Goal: Communication & Community: Answer question/provide support

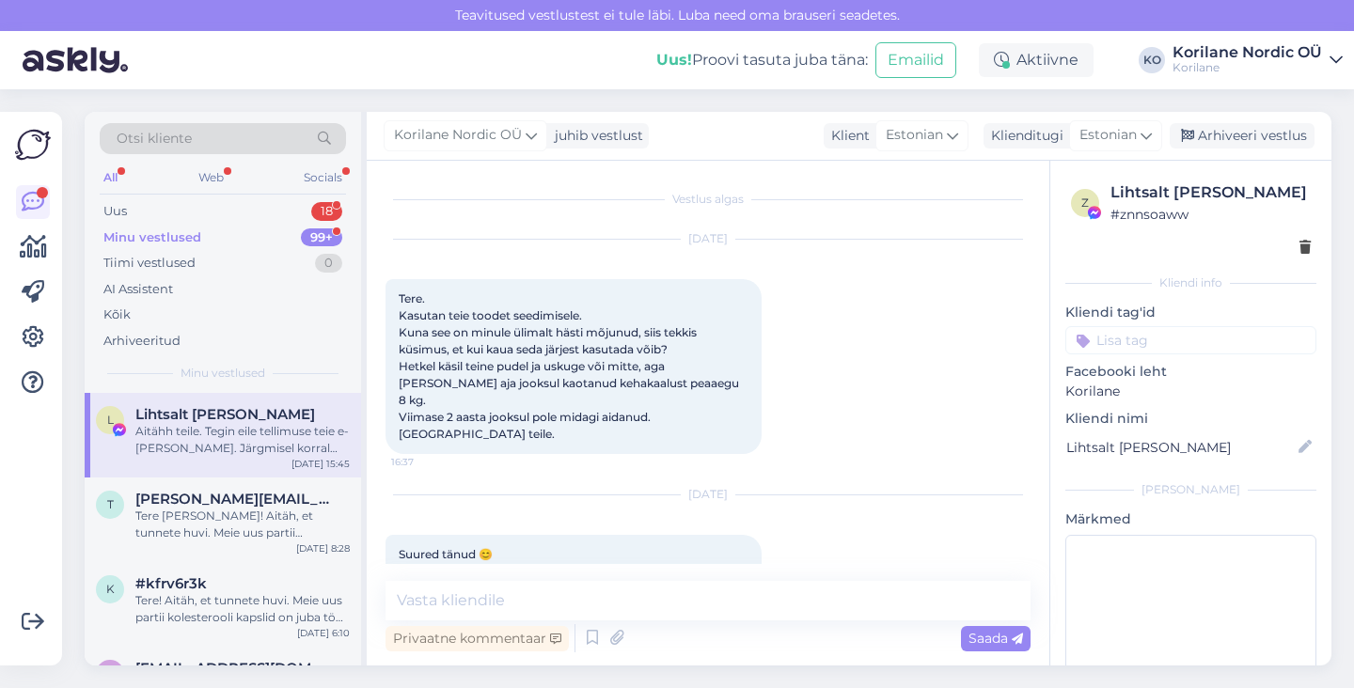
scroll to position [456, 0]
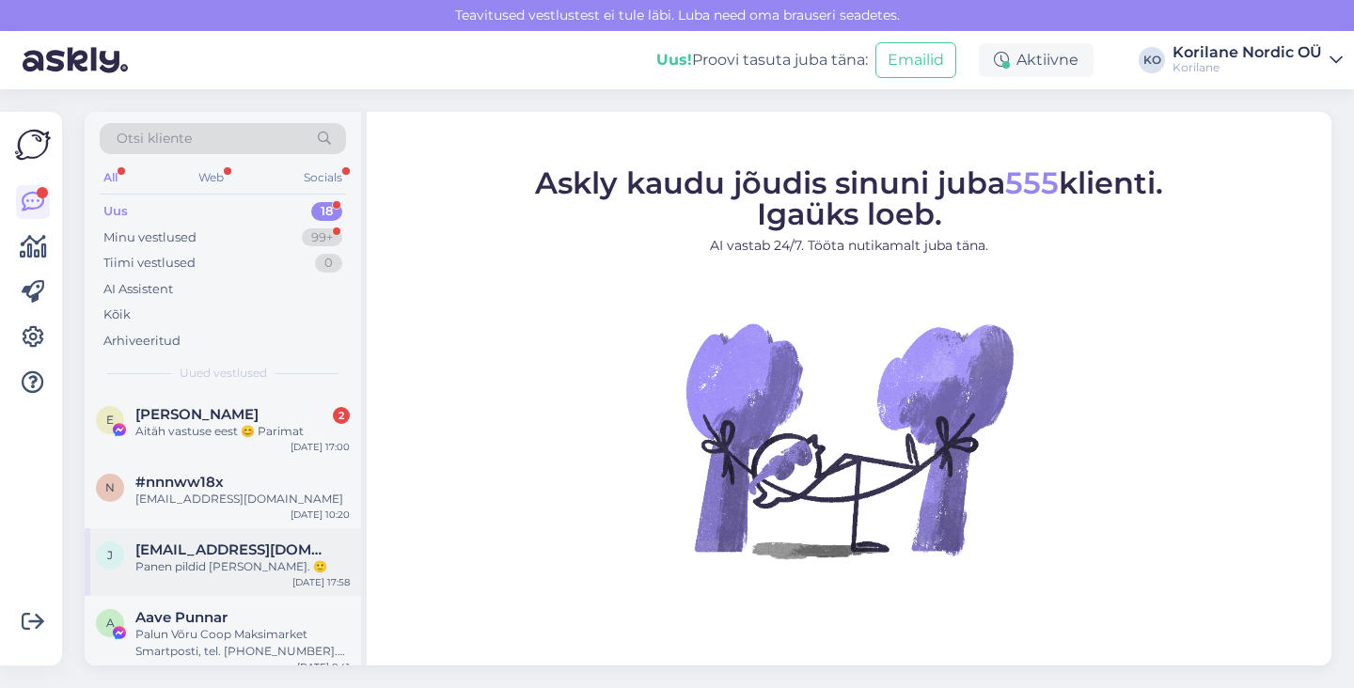
click at [190, 573] on div "Panen pildid [PERSON_NAME]. 🙂" at bounding box center [242, 566] width 214 height 17
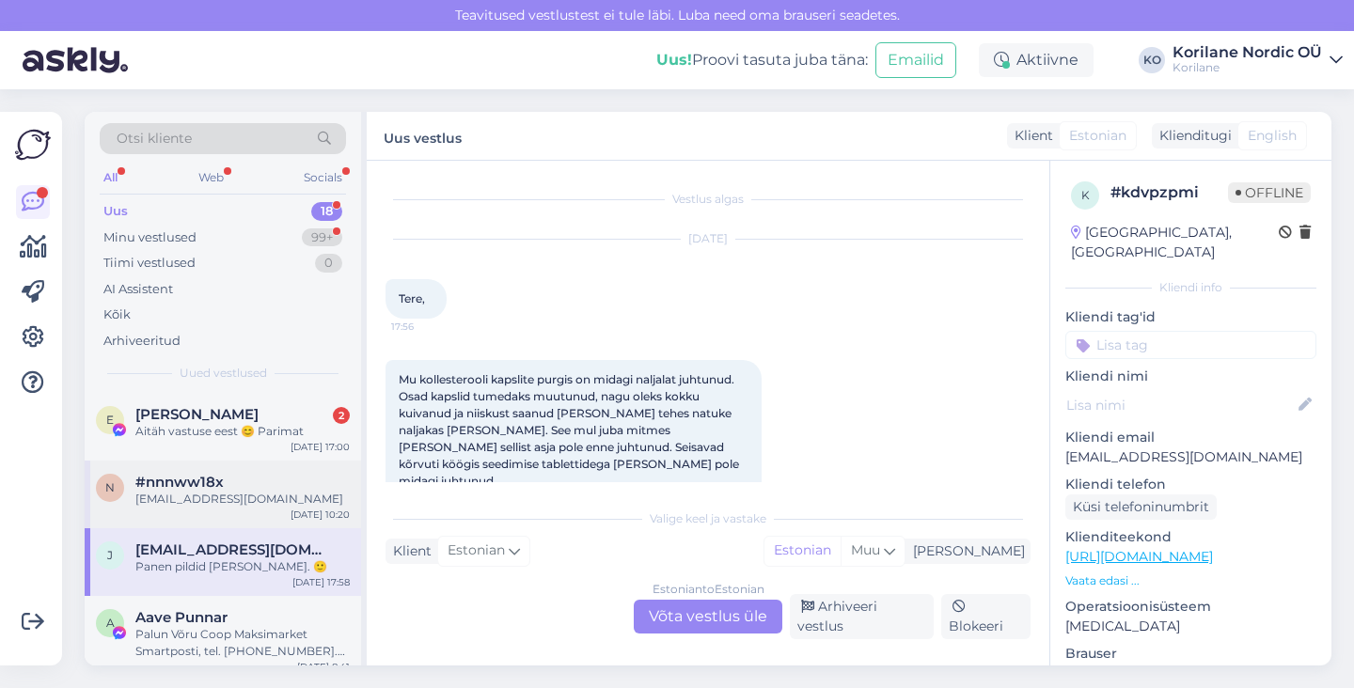
scroll to position [329, 0]
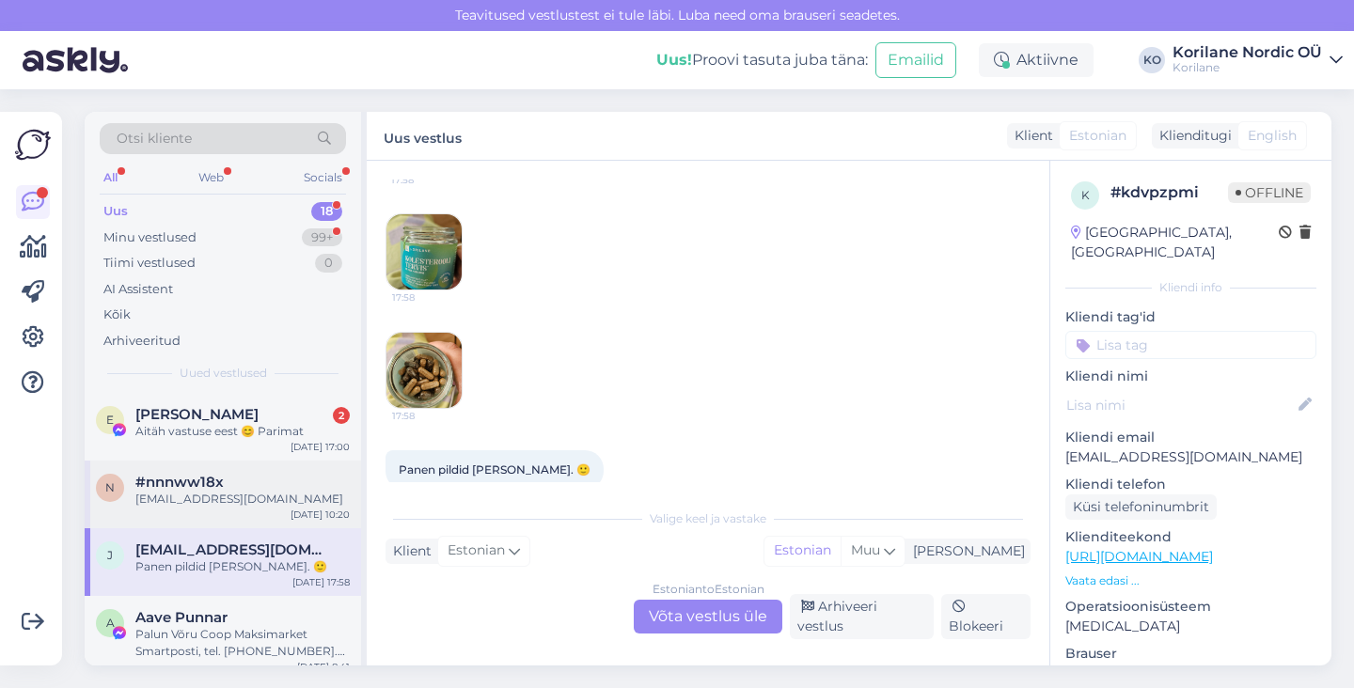
click at [191, 488] on span "#nnnww18x" at bounding box center [179, 482] width 88 height 17
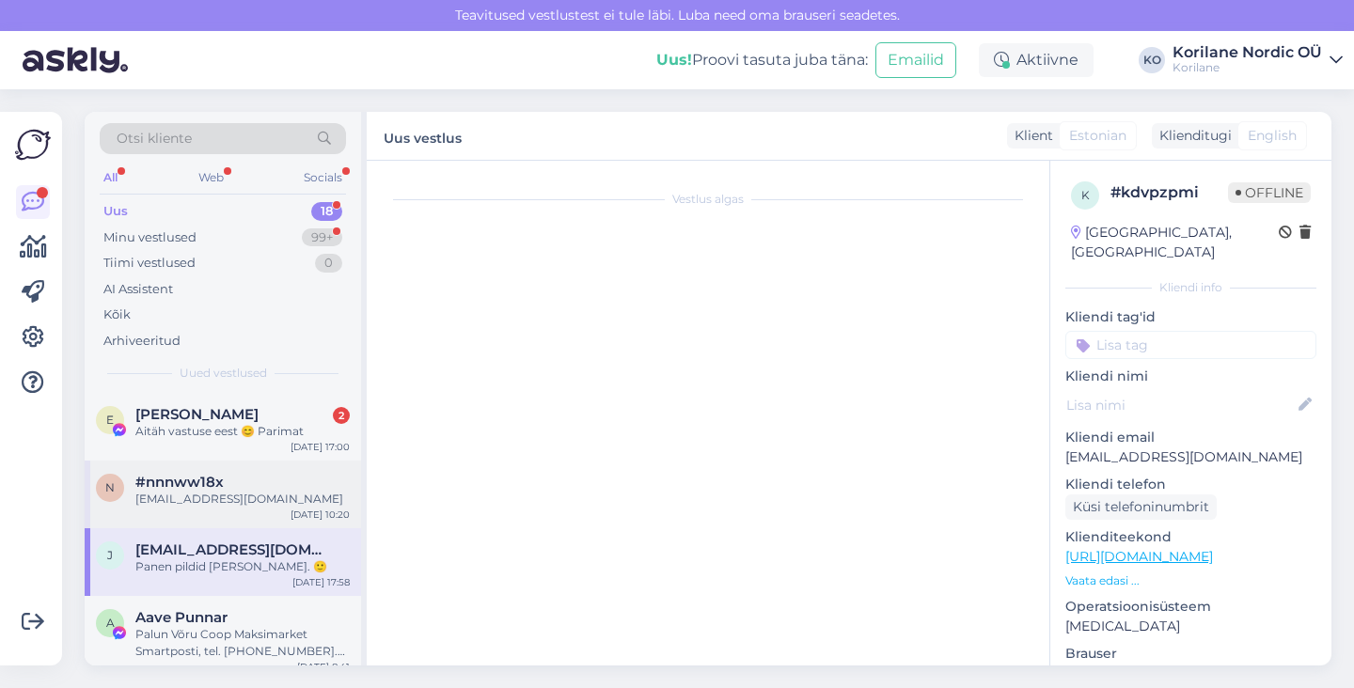
scroll to position [0, 0]
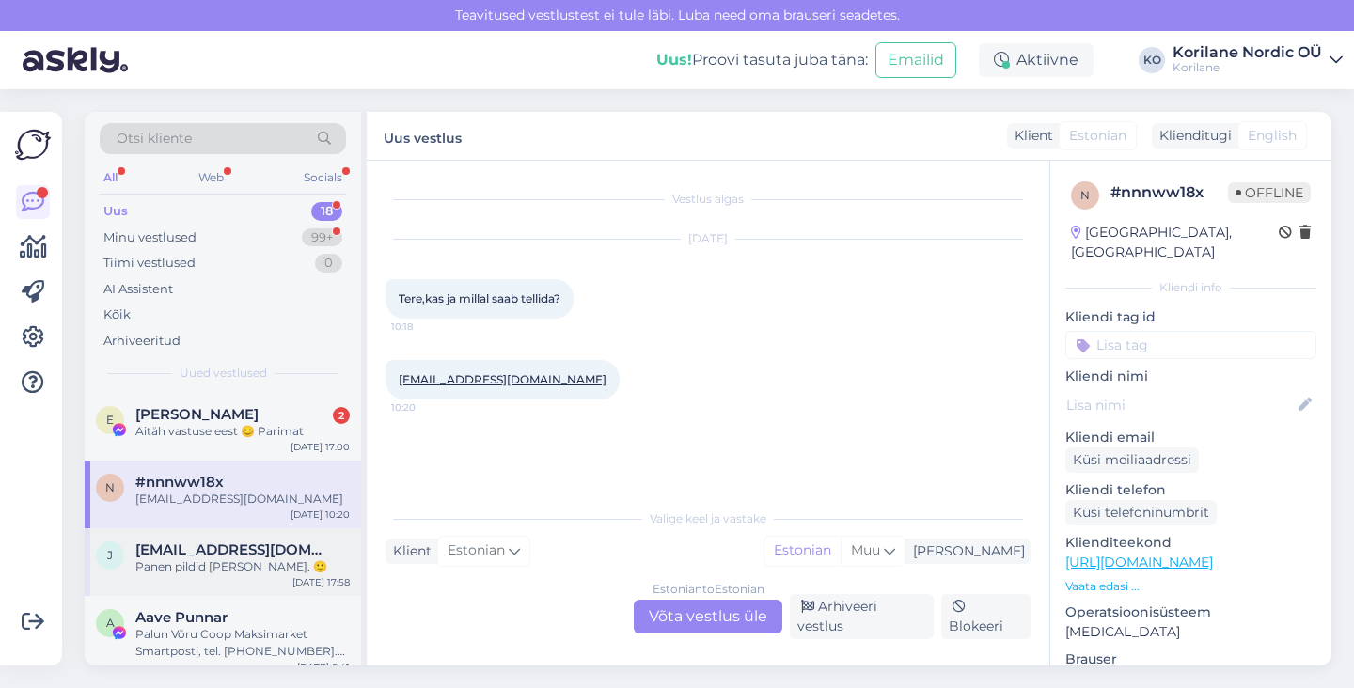
click at [195, 549] on span "[EMAIL_ADDRESS][DOMAIN_NAME]" at bounding box center [233, 549] width 196 height 17
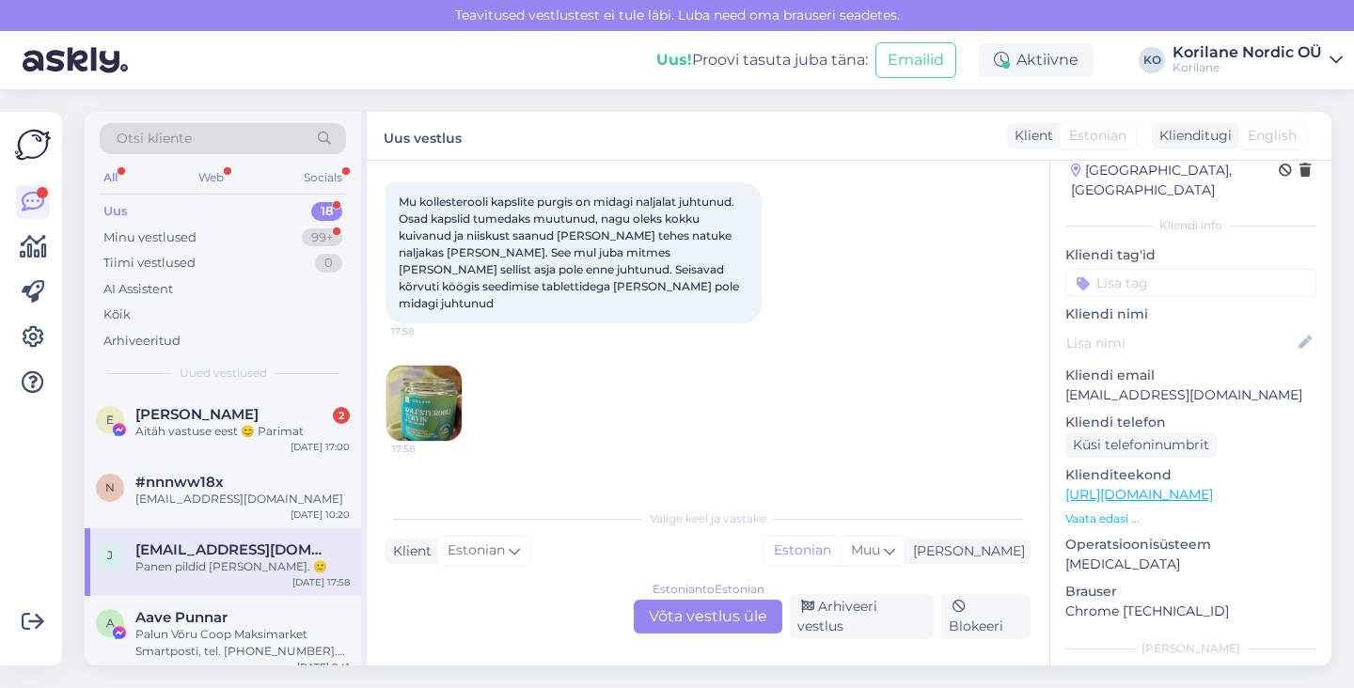
scroll to position [329, 0]
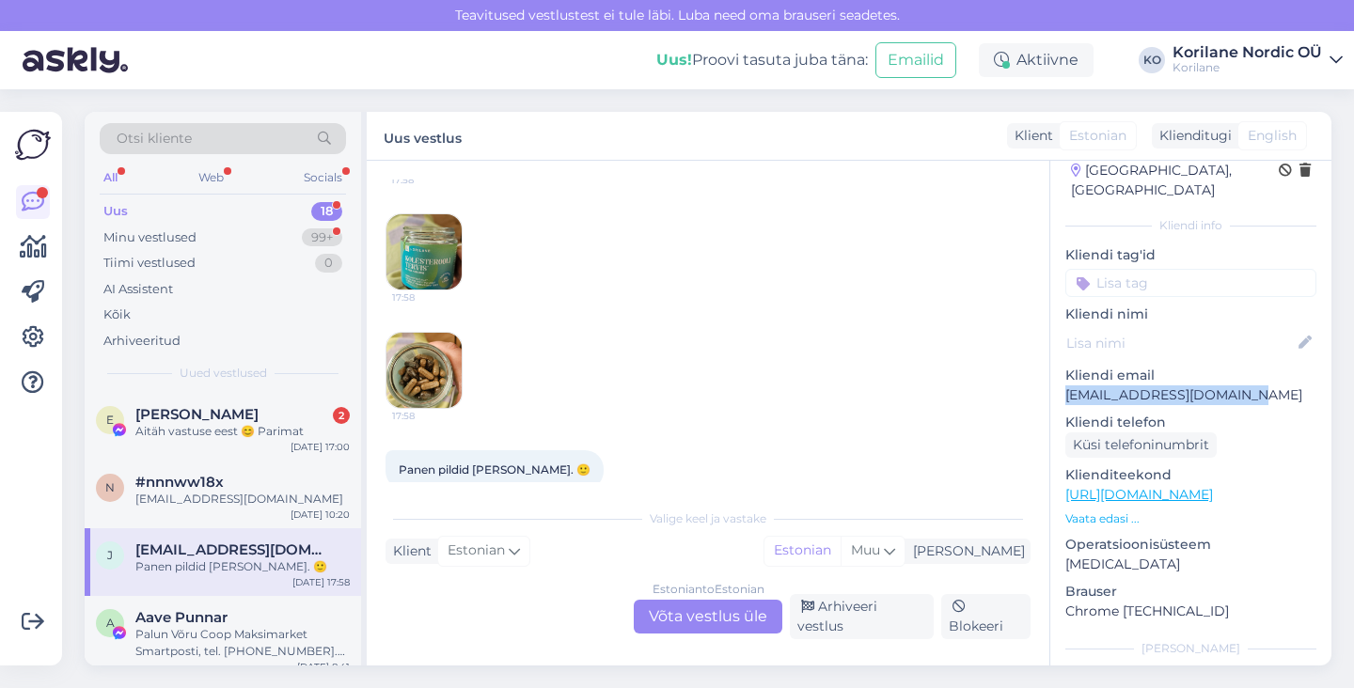
drag, startPoint x: 1260, startPoint y: 378, endPoint x: 1064, endPoint y: 379, distance: 195.5
click at [1065, 385] on p "[EMAIL_ADDRESS][DOMAIN_NAME]" at bounding box center [1190, 395] width 251 height 20
copy p "[EMAIL_ADDRESS][DOMAIN_NAME]"
click at [729, 629] on div "Estonian to Estonian Võta vestlus üle" at bounding box center [708, 617] width 149 height 34
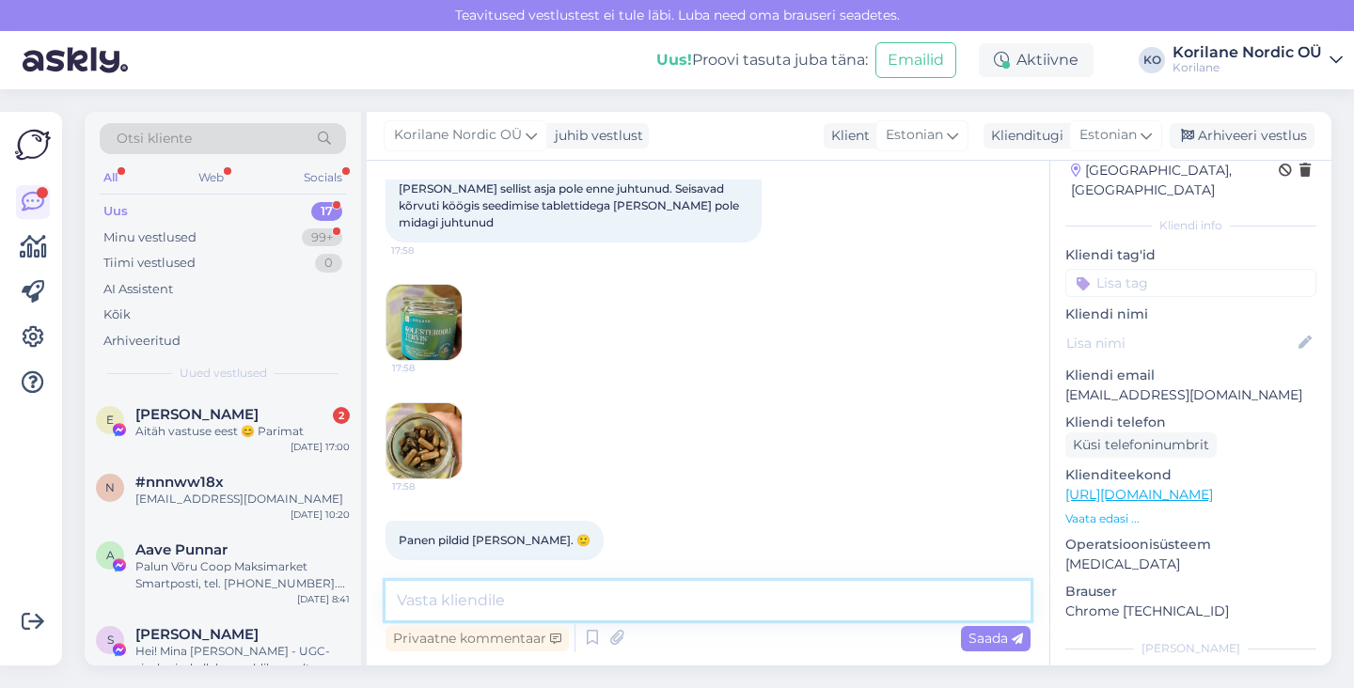
click at [586, 596] on textarea at bounding box center [707, 600] width 645 height 39
paste textarea "Tere, Jaanika Aitäh, et meiega ühendust võtsite ja tagasisidet andsite. Vahetam…"
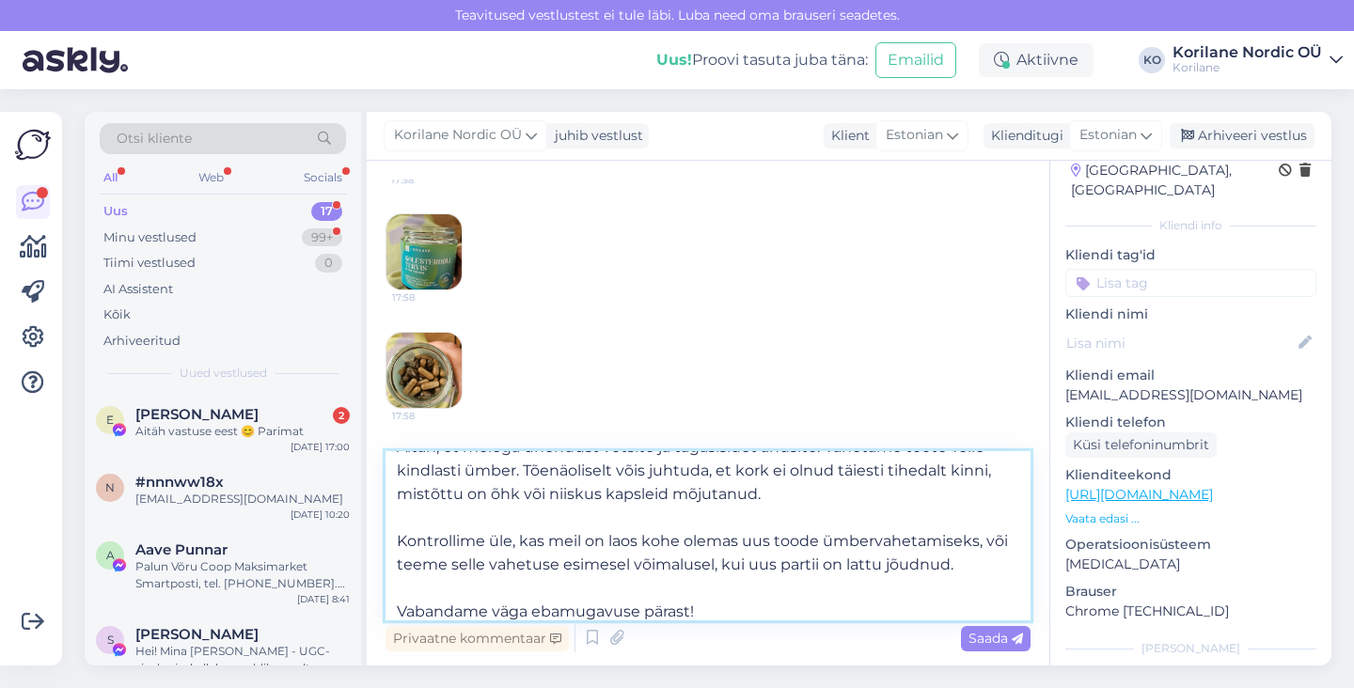
scroll to position [0, 0]
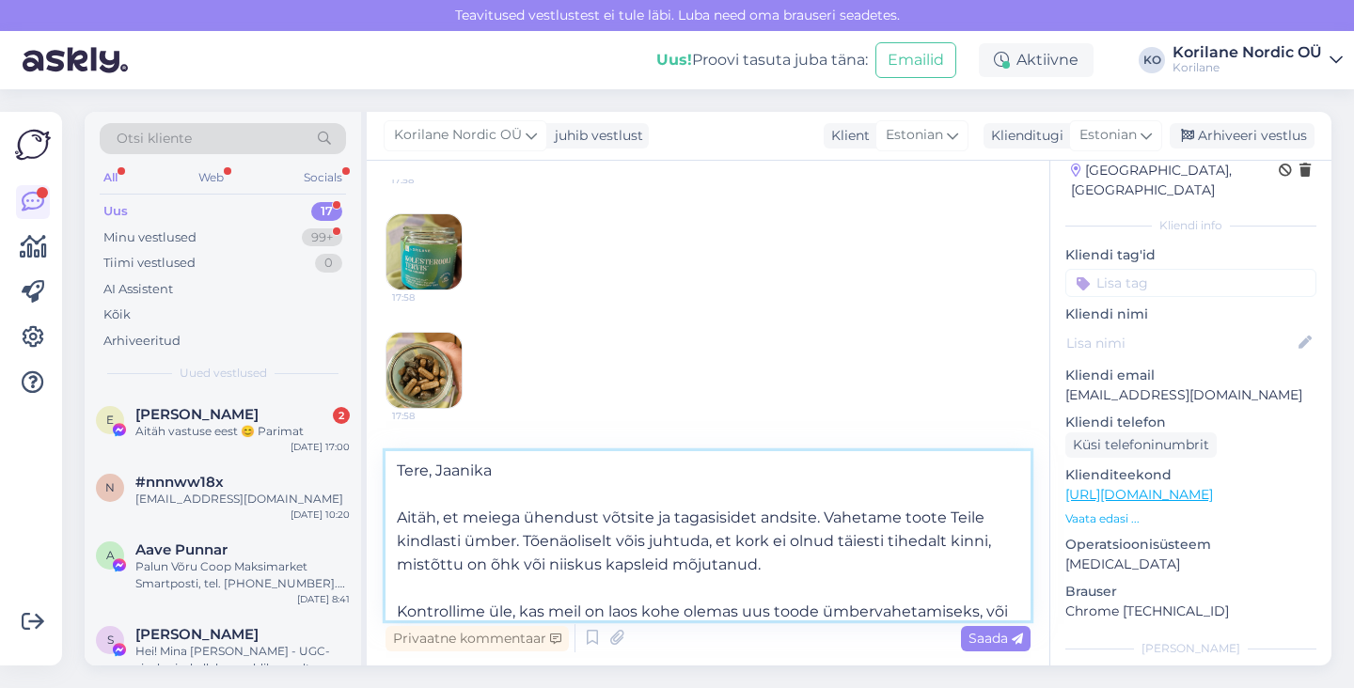
click at [431, 474] on textarea "Tere, Jaanika Aitäh, et meiega ühendust võtsite ja tagasisidet andsite. Vahetam…" at bounding box center [707, 535] width 645 height 169
click at [511, 474] on textarea "[PERSON_NAME] Aitäh, et meiega ühendust võtsite ja tagasisidet andsite. Vahetam…" at bounding box center [707, 535] width 645 height 169
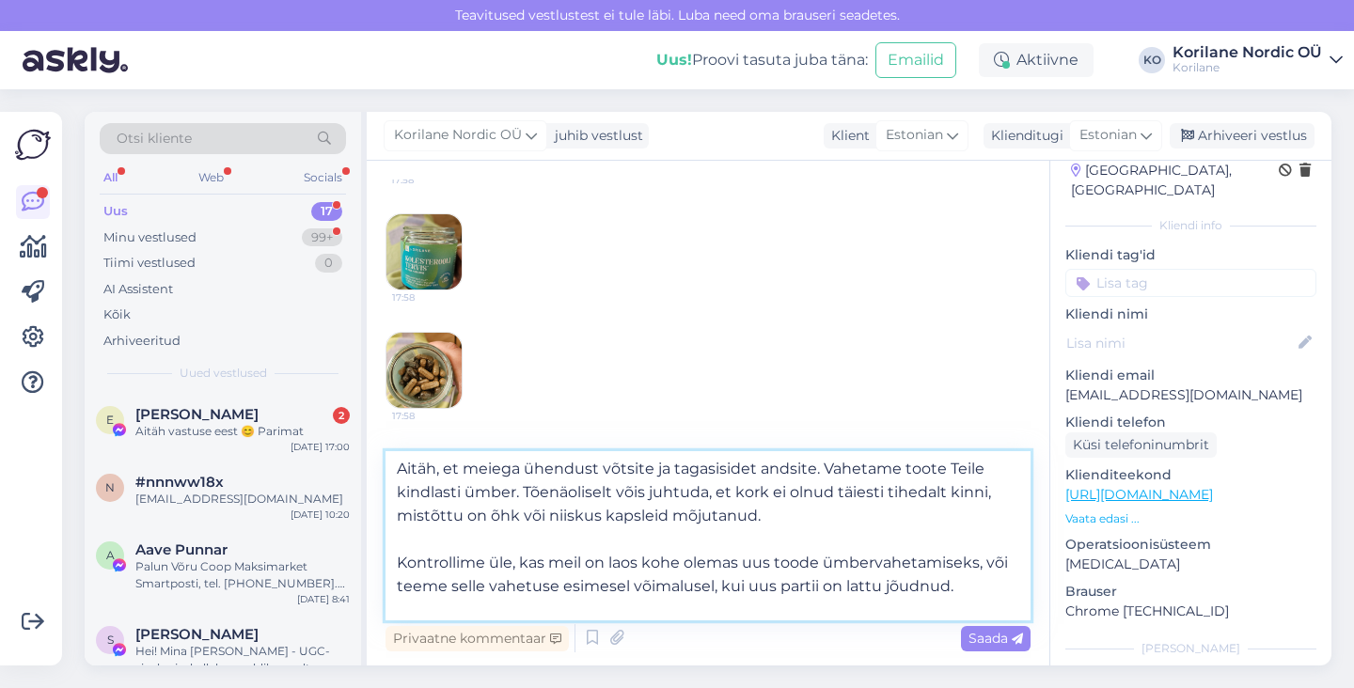
scroll to position [61, 0]
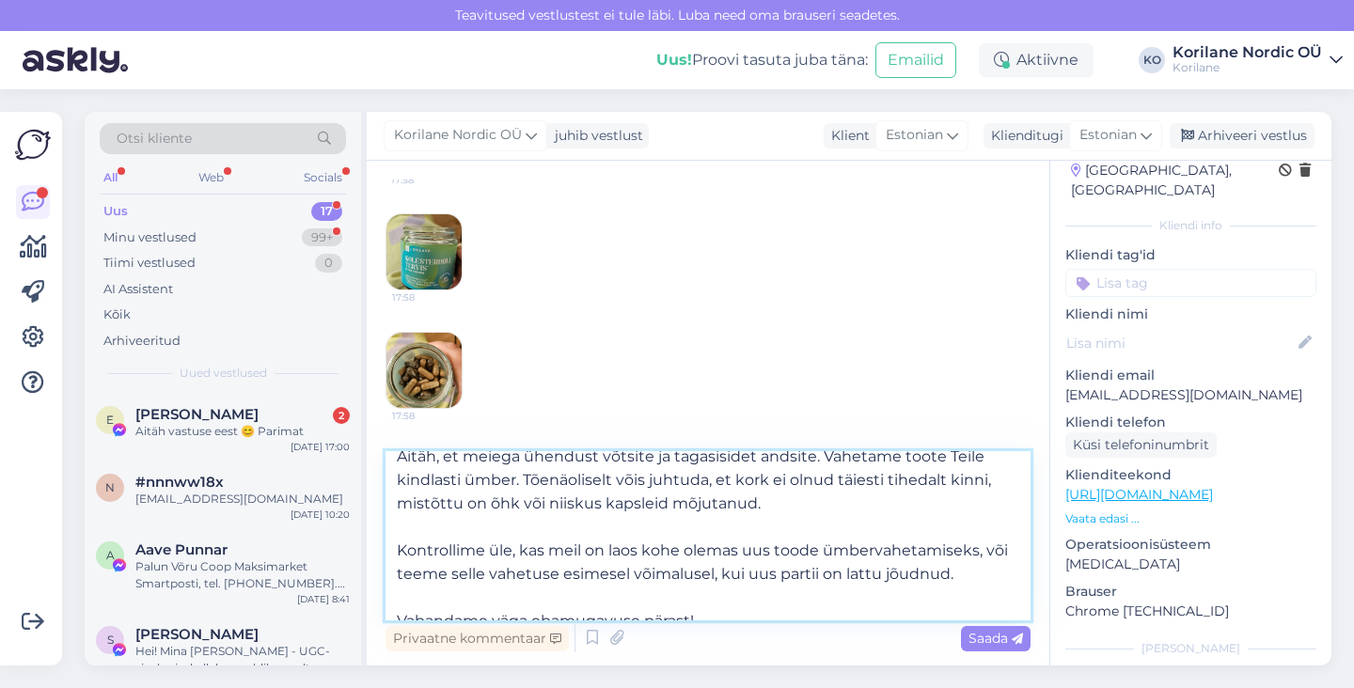
click at [487, 508] on textarea "[PERSON_NAME]! Aitäh, et meiega ühendust võtsite ja tagasisidet andsite. Vaheta…" at bounding box center [707, 535] width 645 height 169
click at [774, 510] on textarea "[PERSON_NAME]! Aitäh, et meiega ühendust võtsite ja tagasisidet andsite. Vaheta…" at bounding box center [707, 535] width 645 height 169
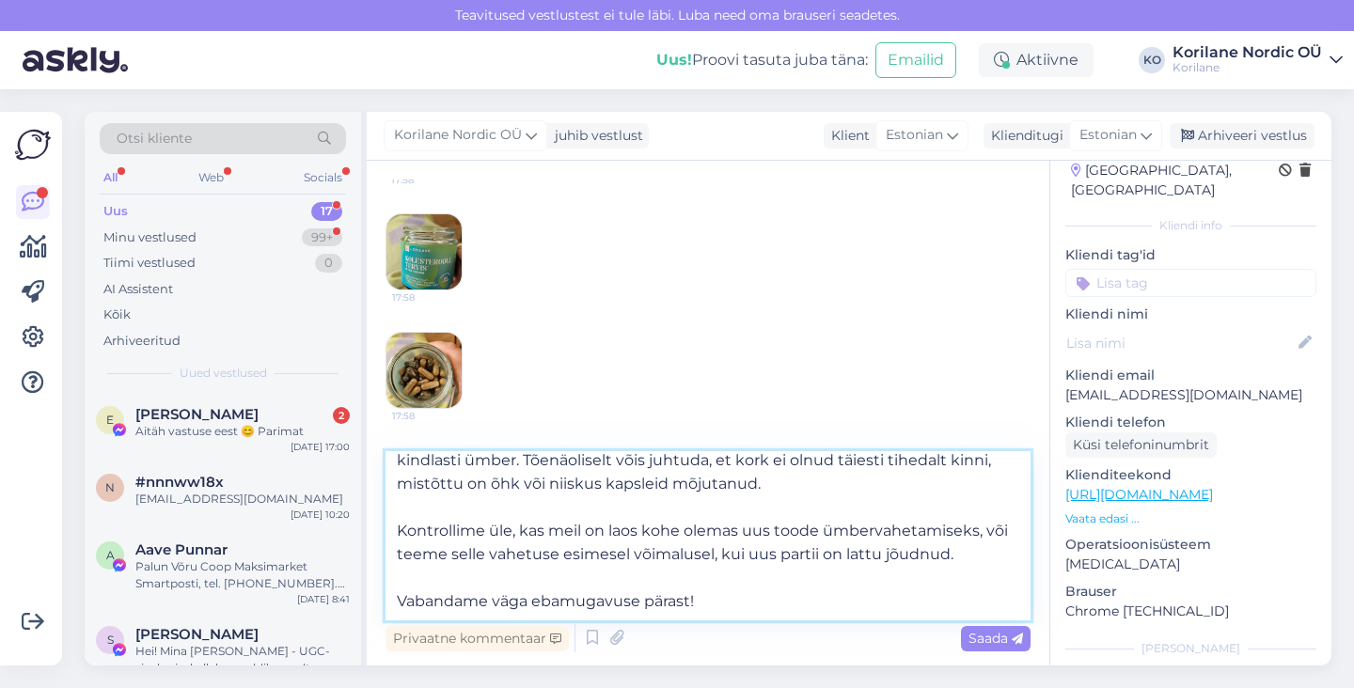
click at [980, 526] on textarea "[PERSON_NAME]! Aitäh, et meiega ühendust võtsite ja tagasisidet andsite. Vaheta…" at bounding box center [707, 535] width 645 height 169
click at [958, 554] on textarea "[PERSON_NAME]! Aitäh, et meiega ühendust võtsite ja tagasisidet andsite. Vaheta…" at bounding box center [707, 535] width 645 height 169
click at [716, 594] on textarea "[PERSON_NAME]! Aitäh, et meiega ühendust võtsite ja tagasisidet andsite. Vaheta…" at bounding box center [707, 535] width 645 height 169
drag, startPoint x: 530, startPoint y: 604, endPoint x: 748, endPoint y: 602, distance: 218.1
click at [747, 603] on textarea "[PERSON_NAME]! Aitäh, et meiega ühendust võtsite ja tagasisidet andsite. Vaheta…" at bounding box center [707, 535] width 645 height 169
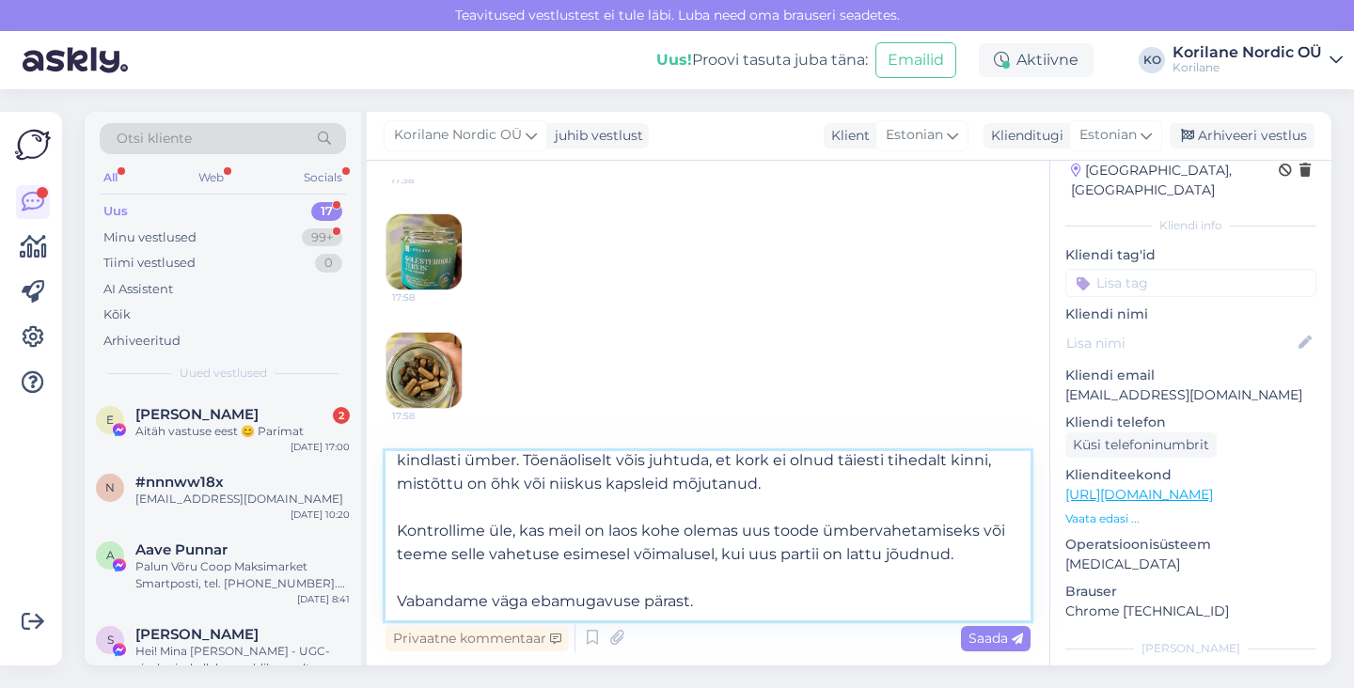
drag, startPoint x: 748, startPoint y: 602, endPoint x: 391, endPoint y: 601, distance: 357.2
click at [391, 601] on textarea "[PERSON_NAME]! Aitäh, et meiega ühendust võtsite ja tagasisidet andsite. Vaheta…" at bounding box center [707, 535] width 645 height 169
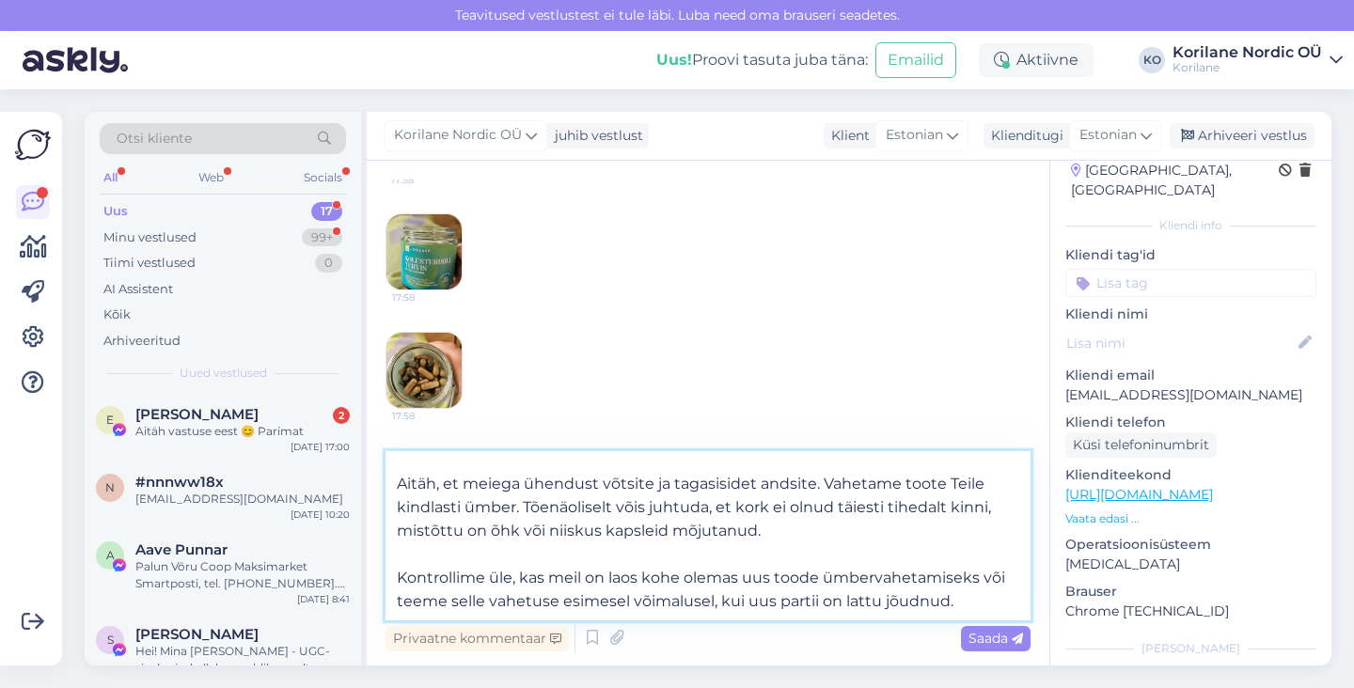
paste textarea "tõesti kahju, et selline asi juhtus, ja hoolitseme selle eest, et saaksite uue …"
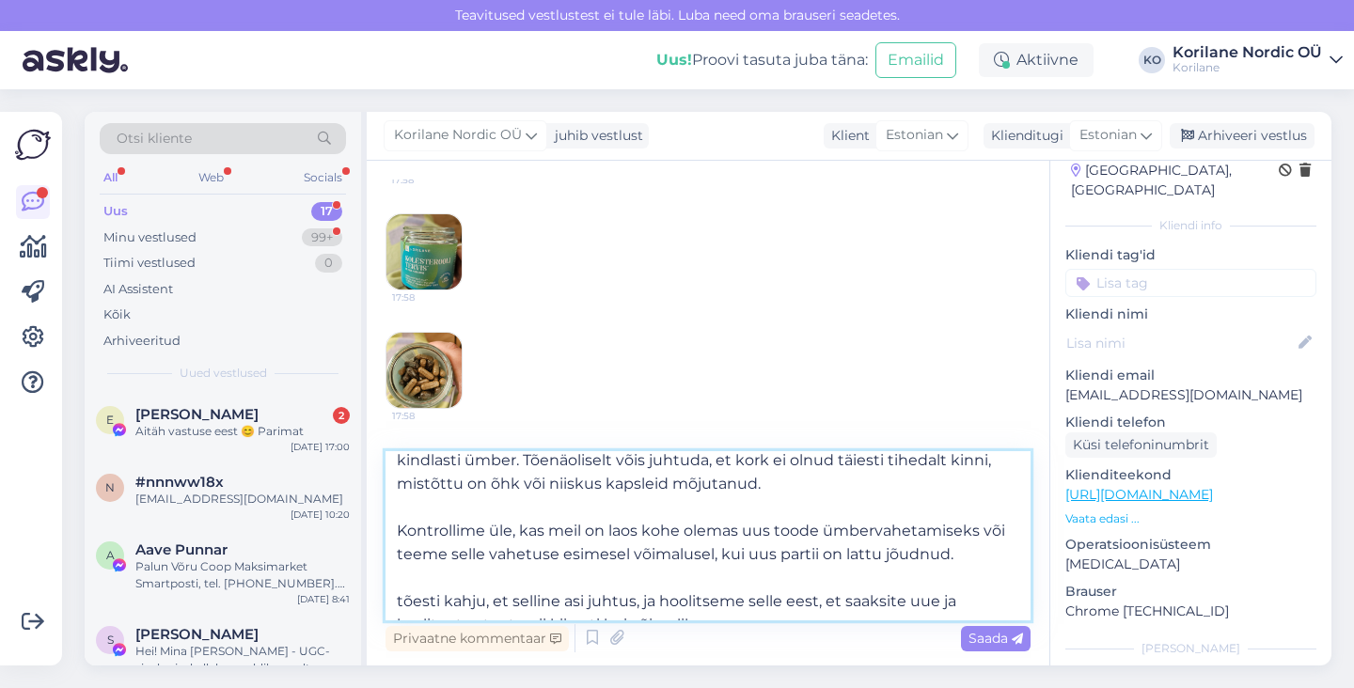
scroll to position [94, 0]
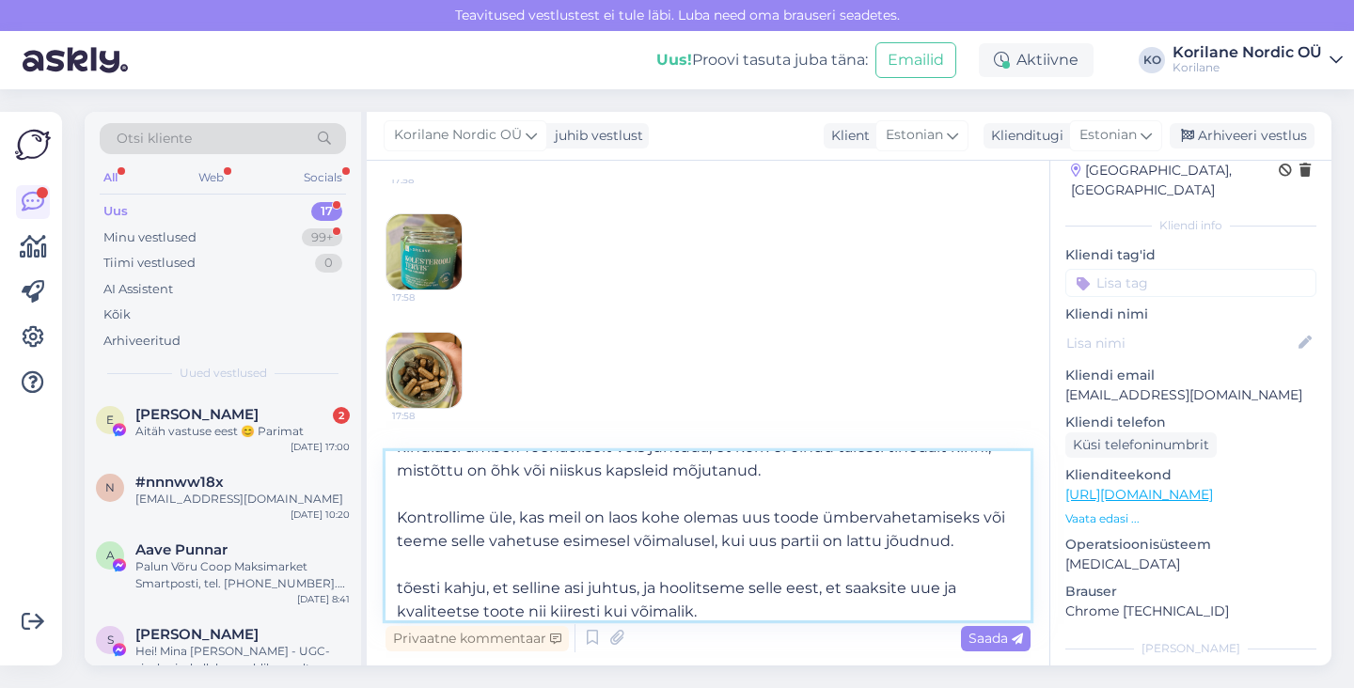
click at [402, 586] on textarea "[PERSON_NAME]! Aitäh, et meiega ühendust võtsite ja tagasisidet andsite. Vaheta…" at bounding box center [707, 535] width 645 height 169
drag, startPoint x: 434, startPoint y: 590, endPoint x: 386, endPoint y: 590, distance: 47.9
click at [386, 590] on textarea "[PERSON_NAME]! Aitäh, et meiega ühendust võtsite ja tagasisidet andsite. Vaheta…" at bounding box center [707, 535] width 645 height 169
click at [635, 588] on textarea "[PERSON_NAME]! Aitäh, et meiega ühendust võtsite ja tagasisidet andsite. Vaheta…" at bounding box center [707, 535] width 645 height 169
click at [728, 604] on textarea "[PERSON_NAME]! Aitäh, et meiega ühendust võtsite ja tagasisidet andsite. Vaheta…" at bounding box center [707, 535] width 645 height 169
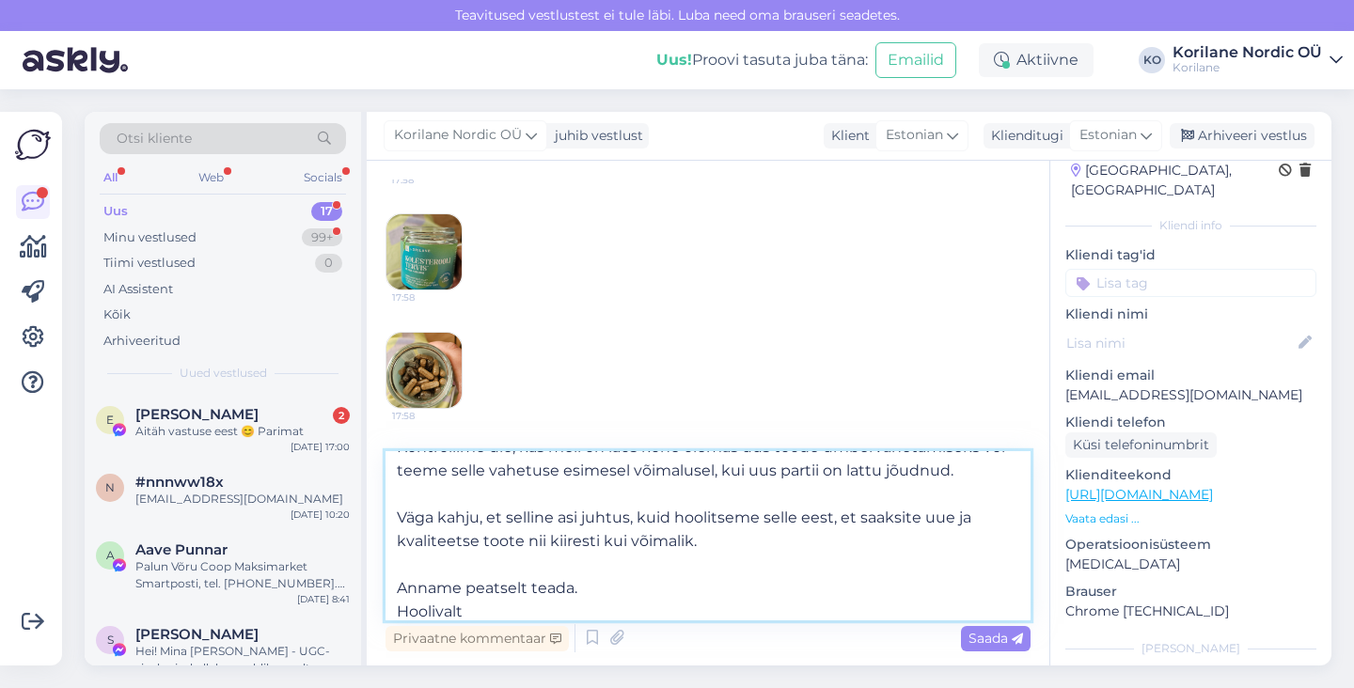
scroll to position [188, 0]
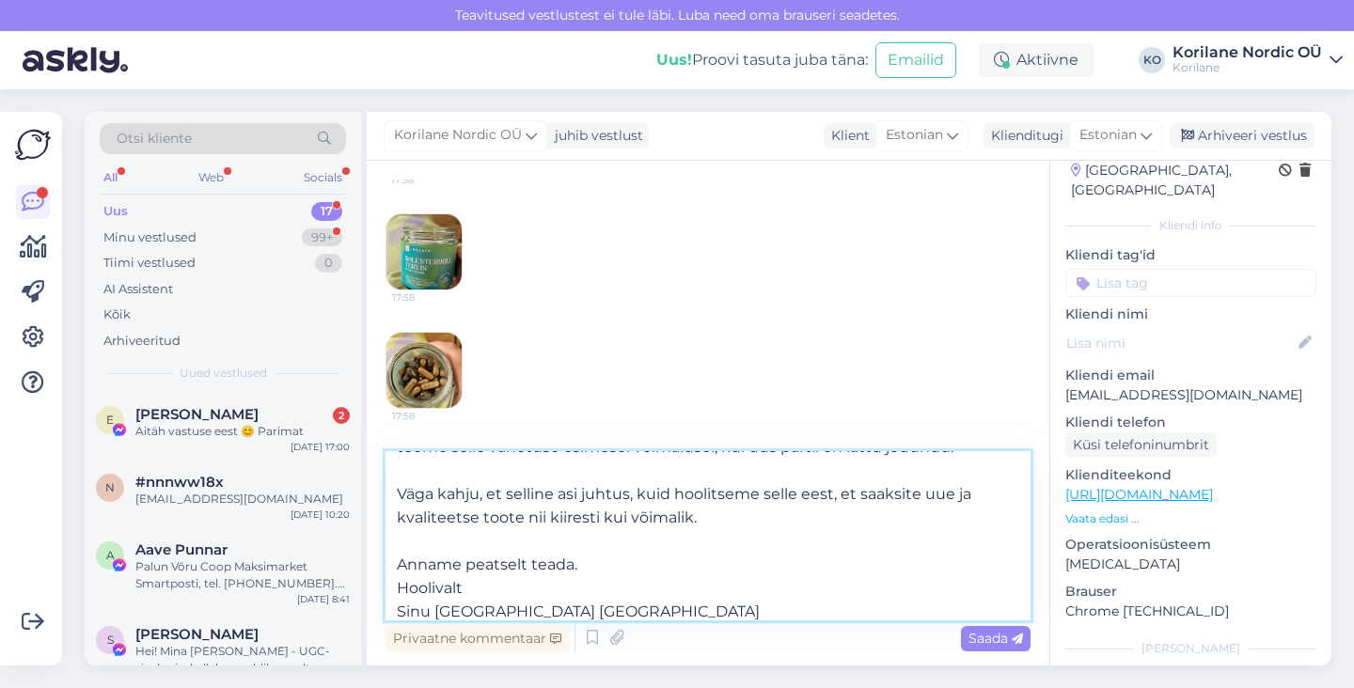
click at [676, 558] on textarea "[PERSON_NAME]! Aitäh, et meiega ühendust võtsite ja tagasisidet andsite. Vaheta…" at bounding box center [707, 535] width 645 height 169
click at [651, 584] on textarea "[PERSON_NAME]! Aitäh, et meiega ühendust võtsite ja tagasisidet andsite. Vaheta…" at bounding box center [707, 535] width 645 height 169
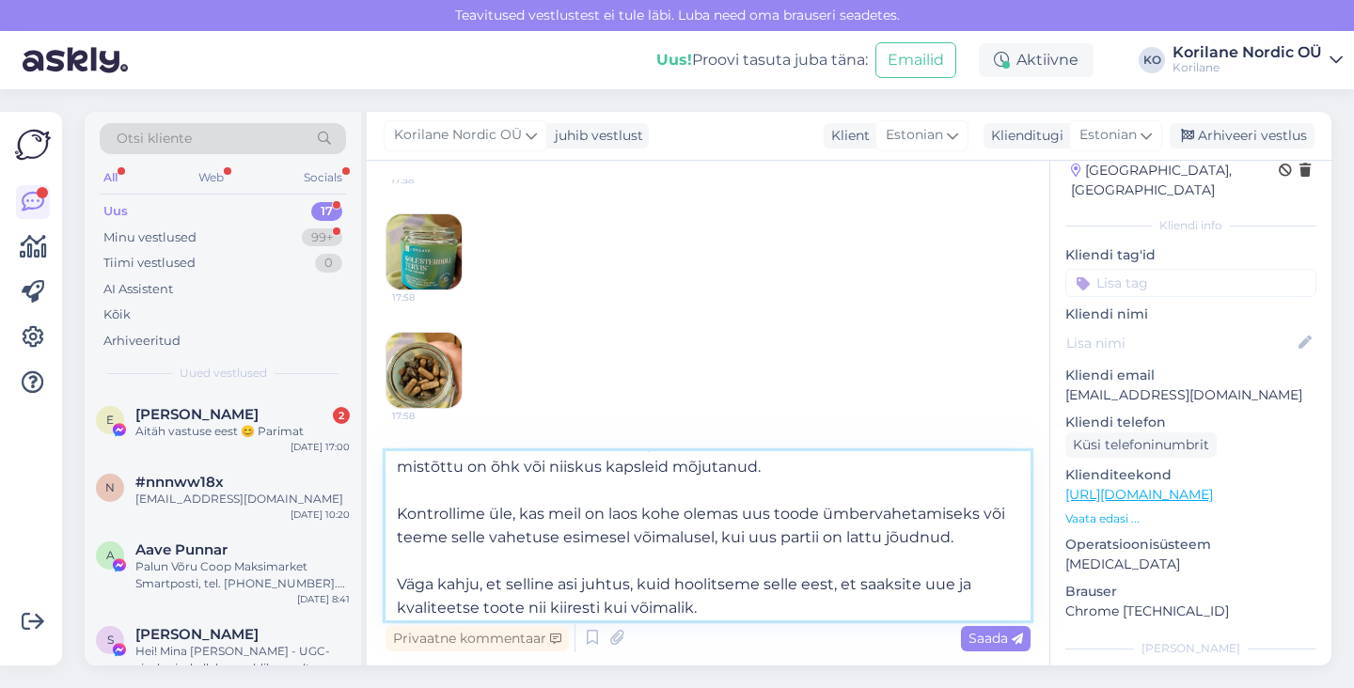
scroll to position [125, 0]
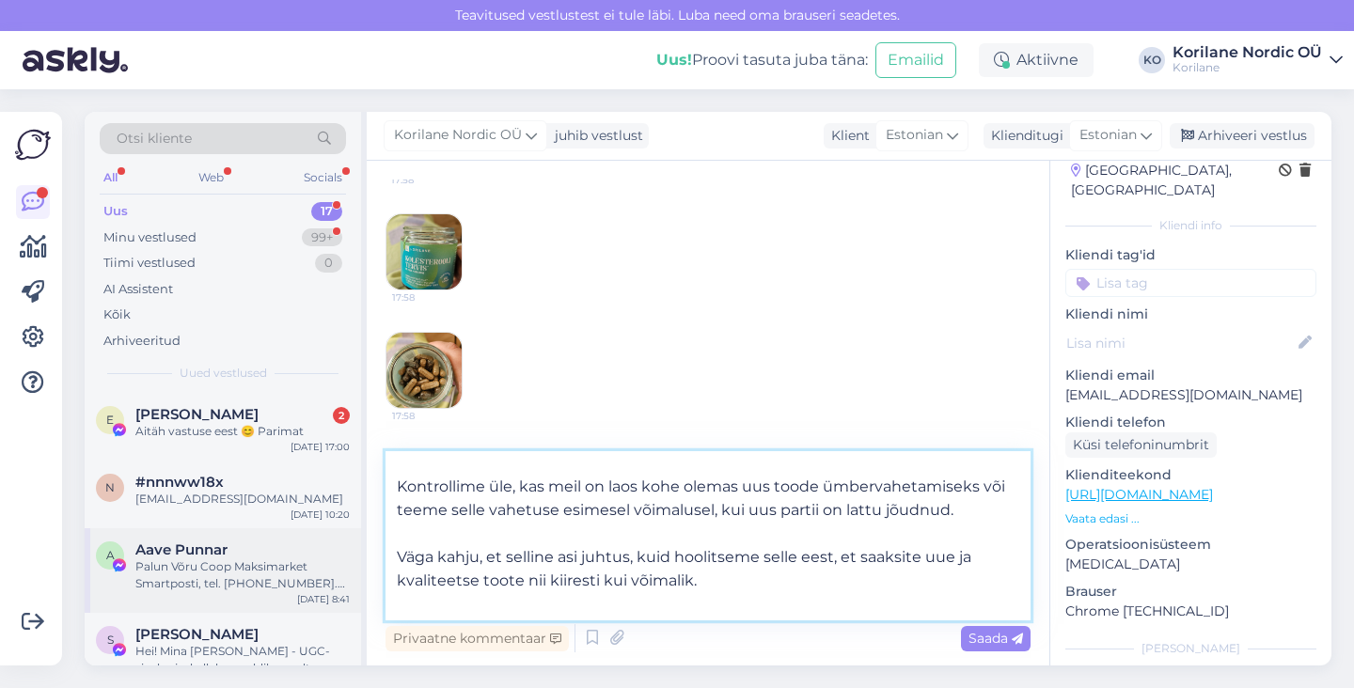
drag, startPoint x: 673, startPoint y: 557, endPoint x: 306, endPoint y: 547, distance: 367.7
click at [306, 547] on div "Otsi kliente All Web Socials Uus 17 Minu vestlused 99+ Tiimi vestlused 0 AI Ass…" at bounding box center [708, 389] width 1247 height 554
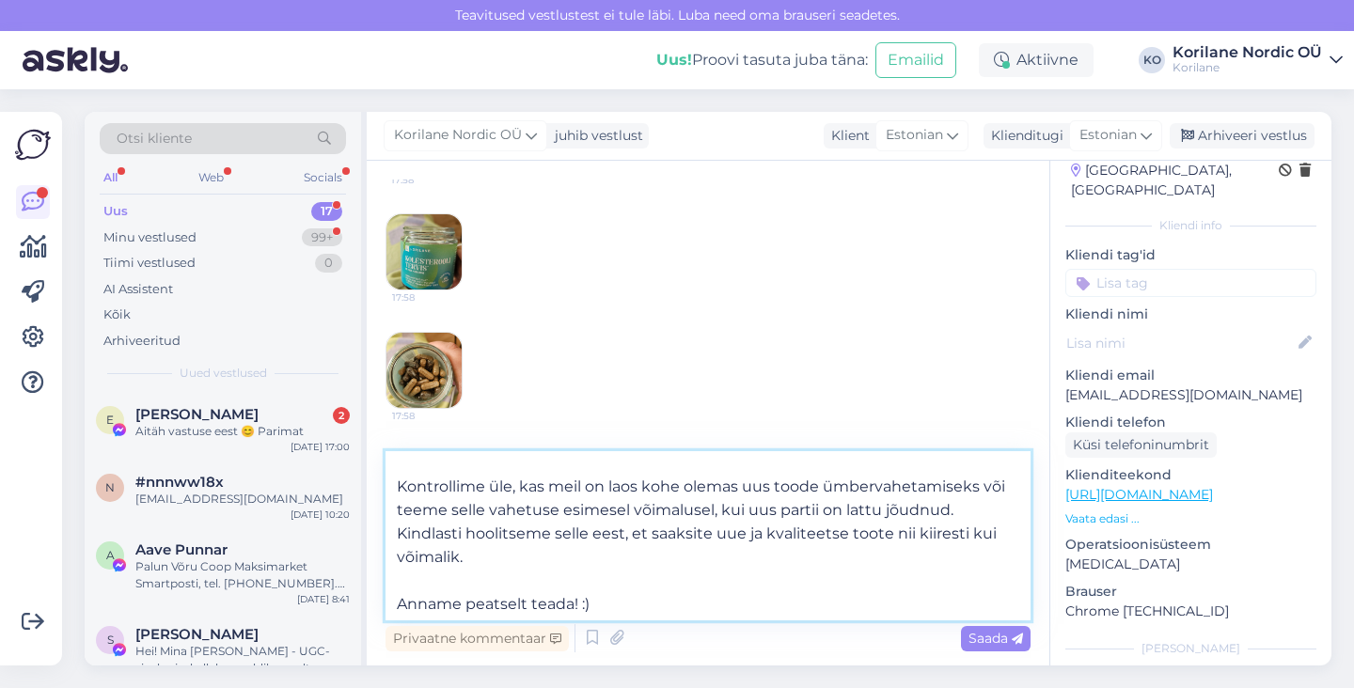
click at [527, 555] on textarea "[PERSON_NAME]! Aitäh, et meiega ühendust võtsite ja tagasisidet andsite. Vaheta…" at bounding box center [707, 535] width 645 height 169
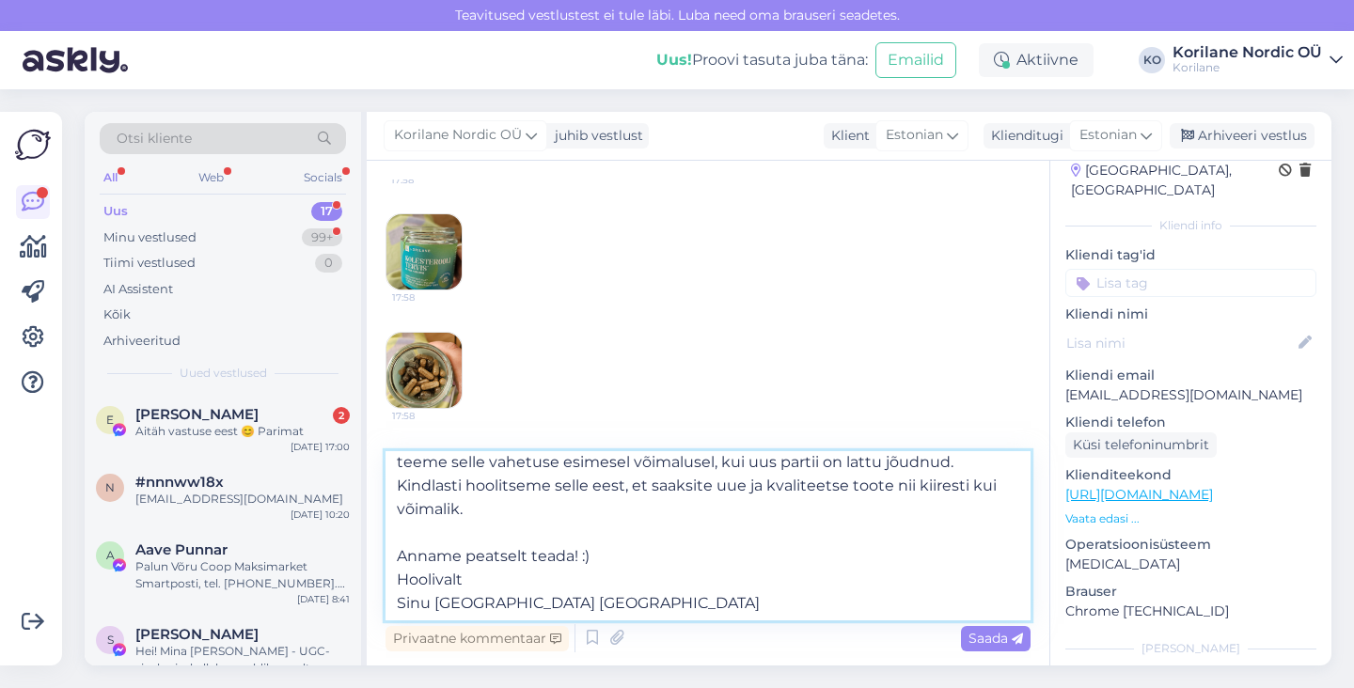
click at [399, 556] on textarea "[PERSON_NAME]! Aitäh, et meiega ühendust võtsite ja tagasisidet andsite. Vaheta…" at bounding box center [707, 535] width 645 height 169
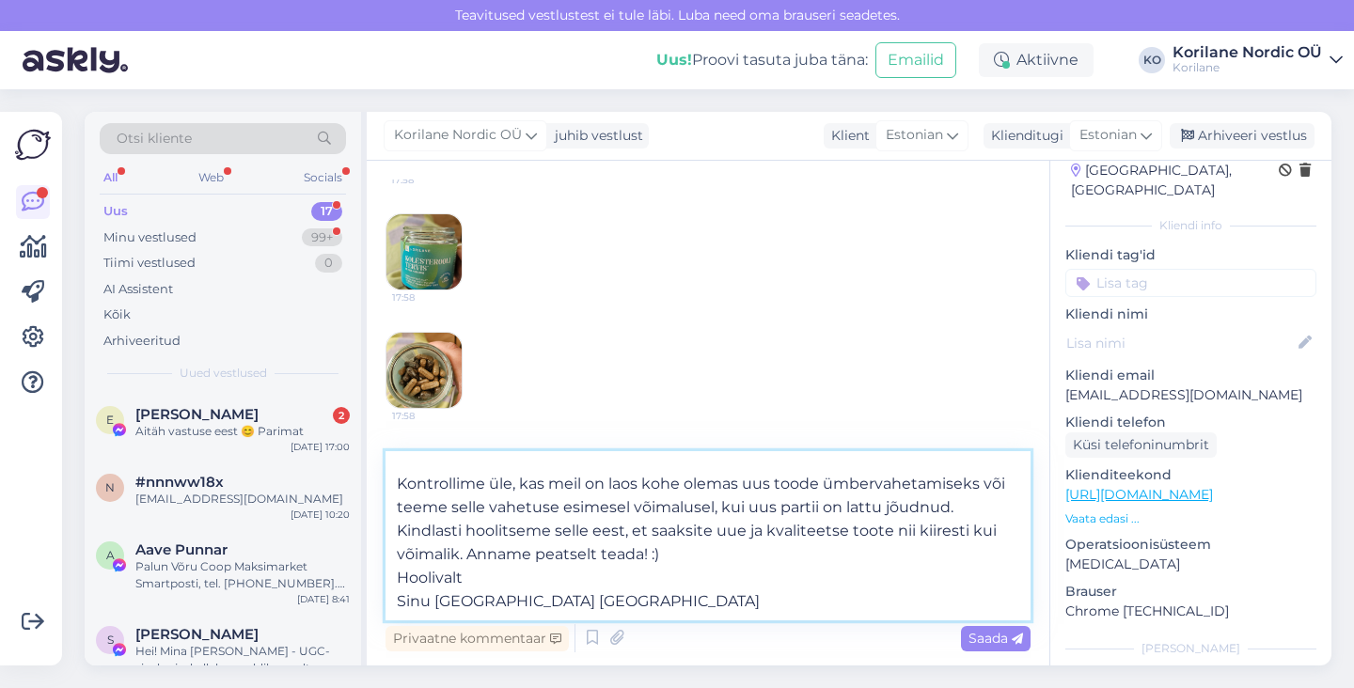
scroll to position [128, 0]
click at [726, 557] on textarea "[PERSON_NAME]! Aitäh, et meiega ühendust võtsite ja tagasisidet andsite. Vaheta…" at bounding box center [707, 535] width 645 height 169
type textarea "[PERSON_NAME]! Aitäh, et meiega ühendust võtsite ja tagasisidet andsite. Vaheta…"
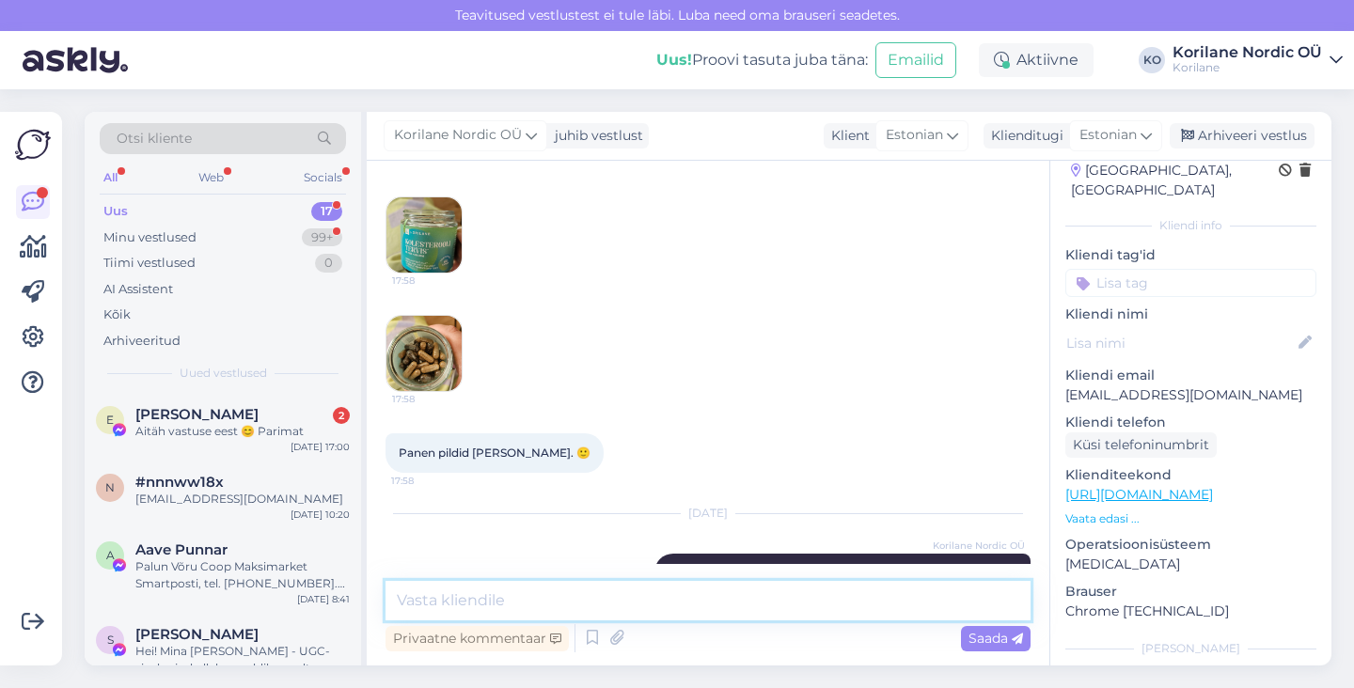
scroll to position [350, 0]
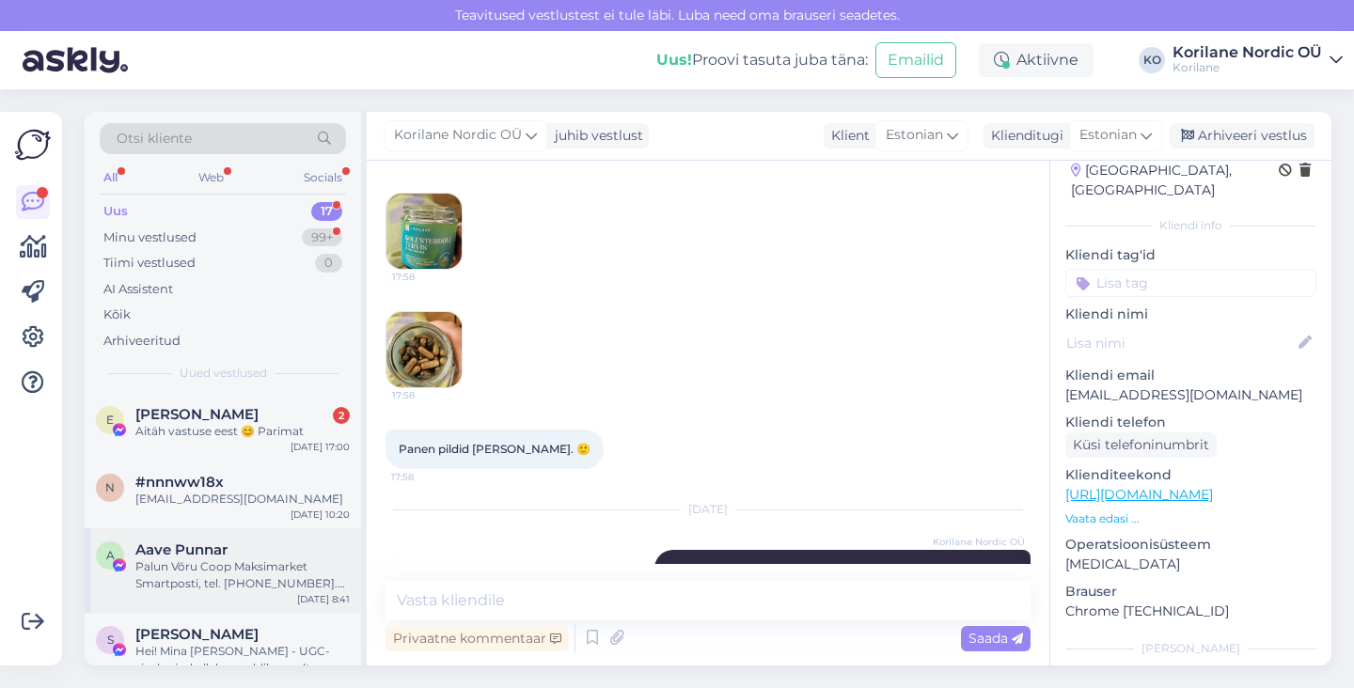
click at [234, 575] on div "Palun Võru Coop Maksimarket Smartposti, tel. [PHONE_NUMBER]. Teile ka kena suve…" at bounding box center [242, 575] width 214 height 34
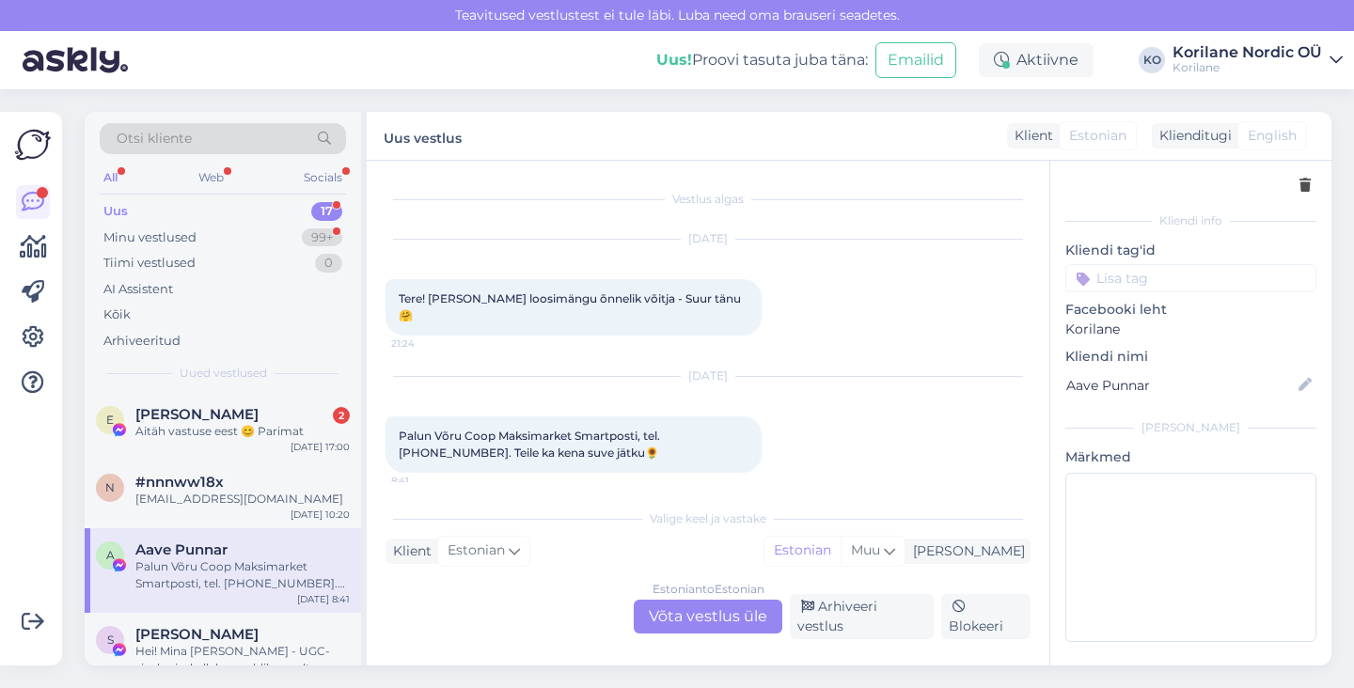
scroll to position [66, 0]
click at [272, 444] on div "E [PERSON_NAME] 2 Aitäh vastuse eest 😊 Parimat [DATE] 17:00" at bounding box center [223, 427] width 276 height 68
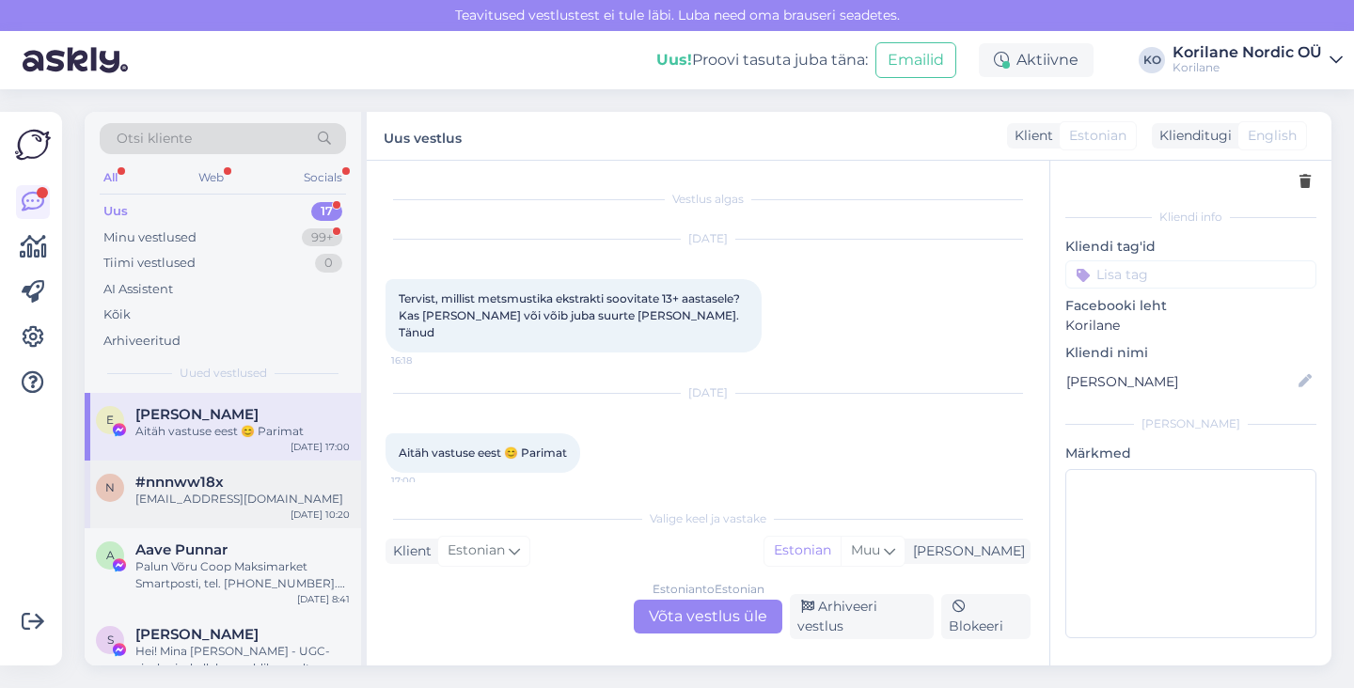
click at [263, 483] on div "#nnnww18x" at bounding box center [242, 482] width 214 height 17
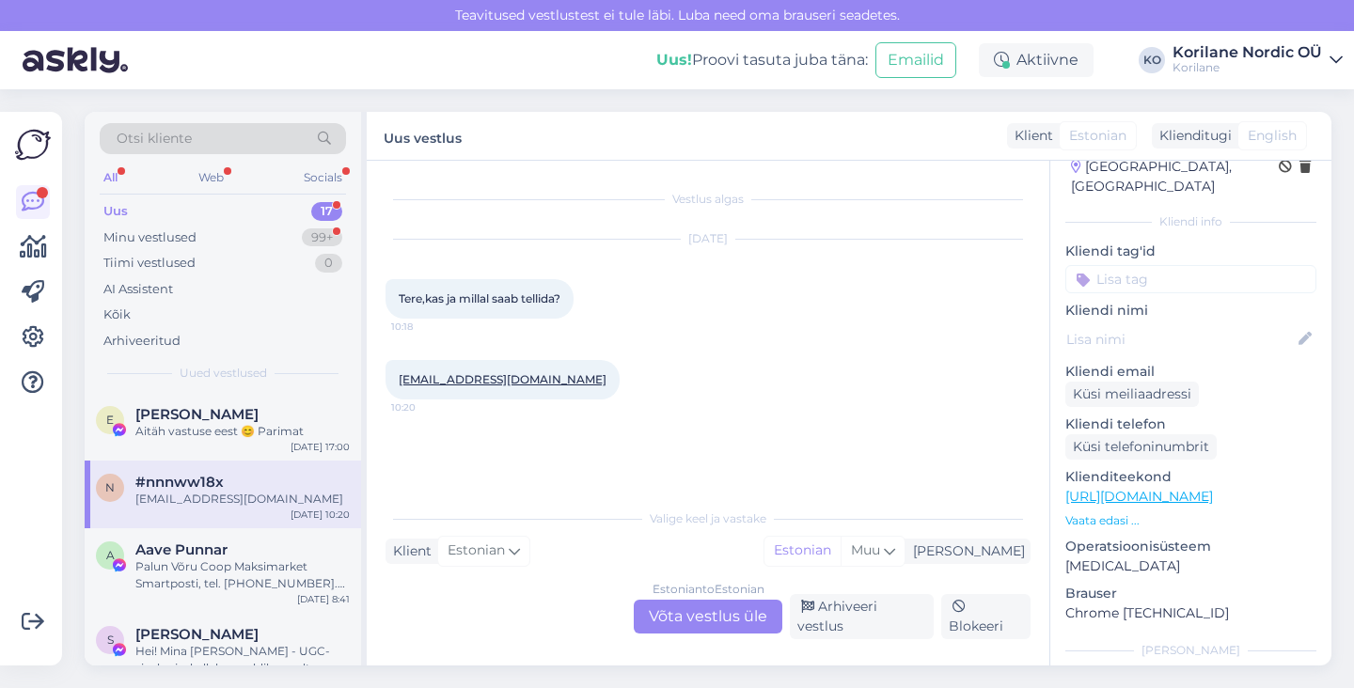
scroll to position [62, 0]
click at [721, 624] on div "Estonian to Estonian Võta vestlus üle" at bounding box center [708, 617] width 149 height 34
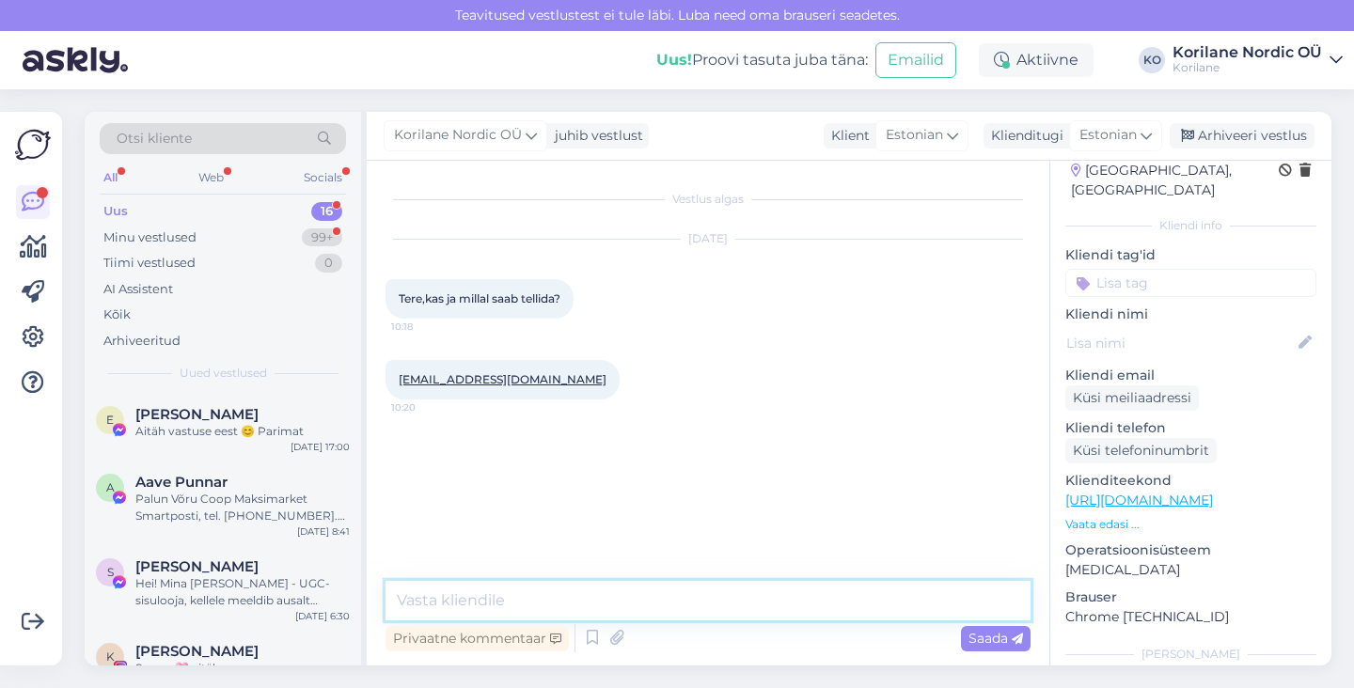
click at [625, 591] on textarea at bounding box center [707, 600] width 645 height 39
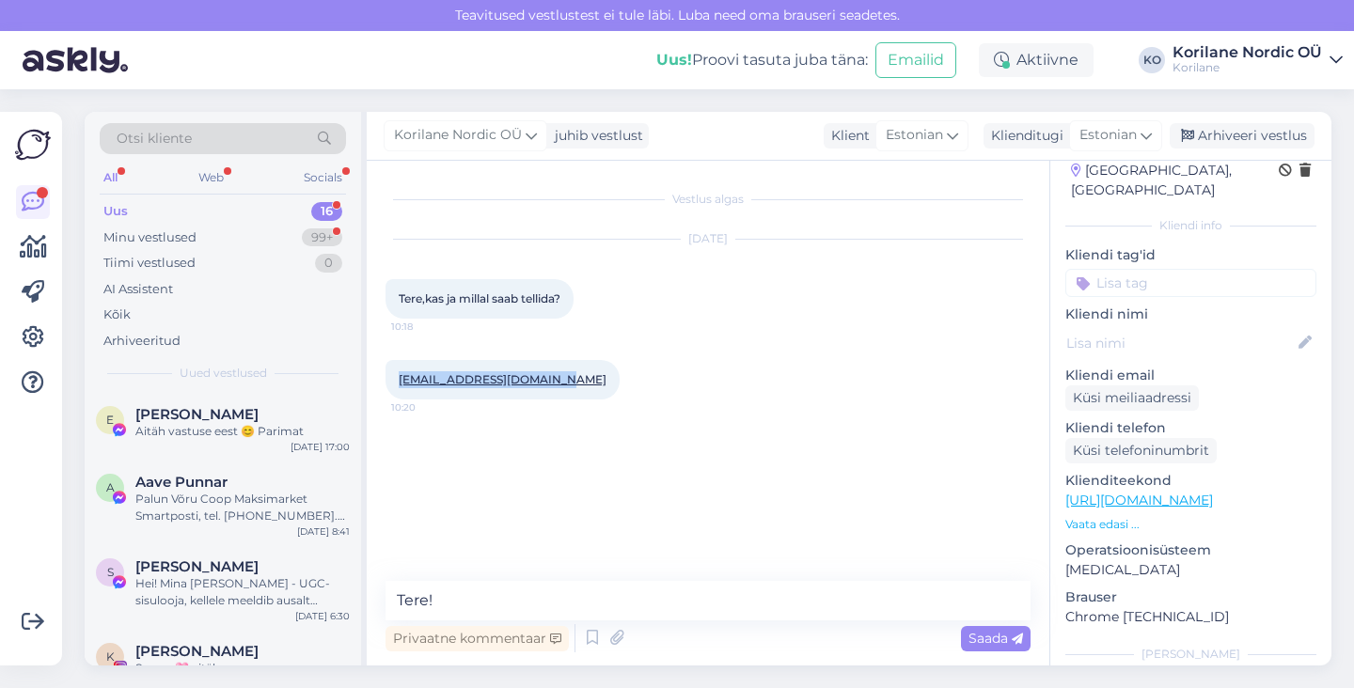
drag, startPoint x: 566, startPoint y: 381, endPoint x: 398, endPoint y: 377, distance: 168.3
click at [398, 377] on div "[EMAIL_ADDRESS][DOMAIN_NAME] 10:20" at bounding box center [502, 379] width 234 height 39
copy link "[EMAIL_ADDRESS][DOMAIN_NAME]"
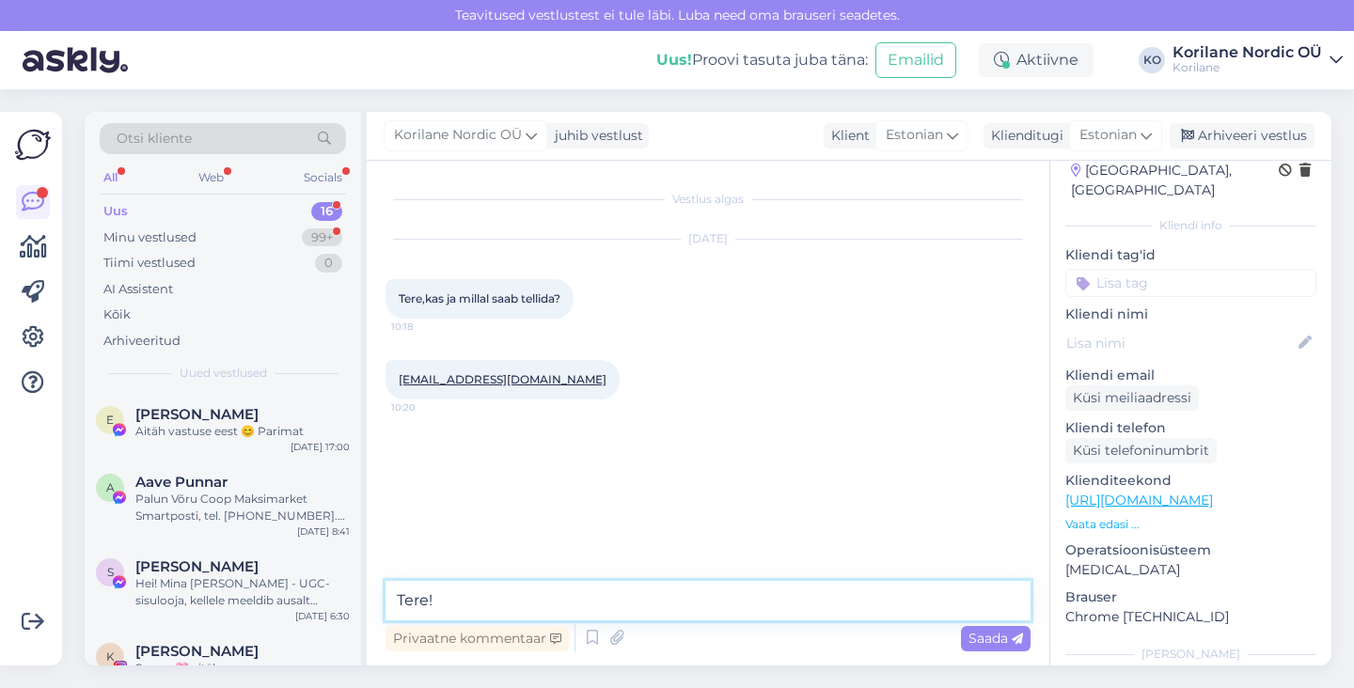
click at [497, 603] on textarea "Tere!" at bounding box center [707, 600] width 645 height 39
type textarea "Tere! Saatsime Teile emaili"
click at [441, 610] on textarea "Tere! Saatsime Teile emaili" at bounding box center [707, 600] width 645 height 39
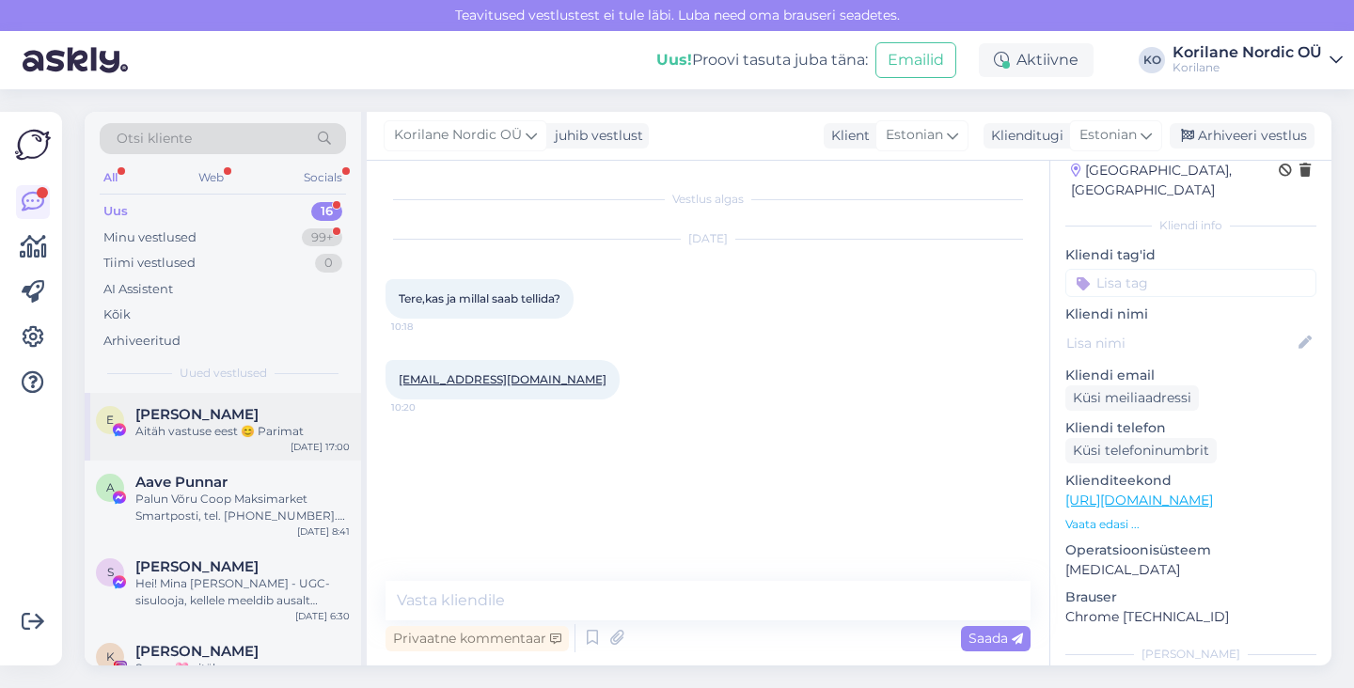
click at [229, 401] on div "E [PERSON_NAME] Aitäh vastuse eest 😊 Parimat [DATE] 17:00" at bounding box center [223, 427] width 276 height 68
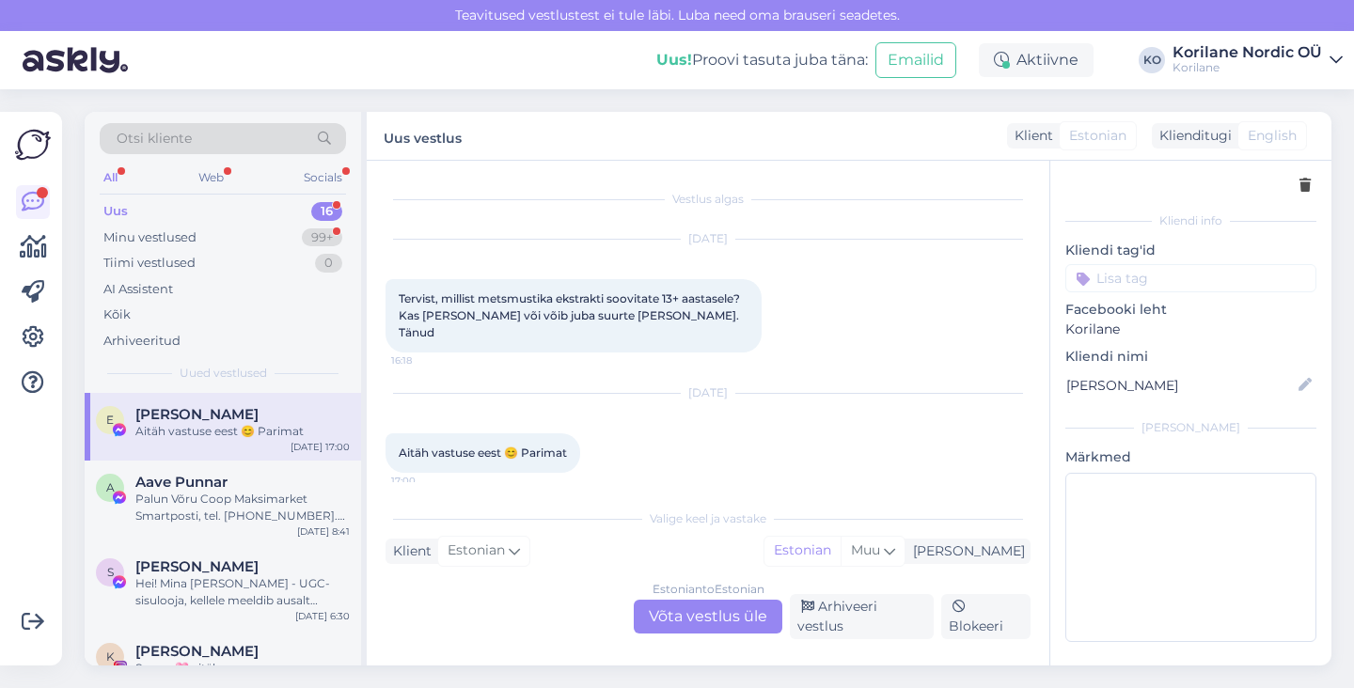
scroll to position [66, 0]
